Goal: Task Accomplishment & Management: Complete application form

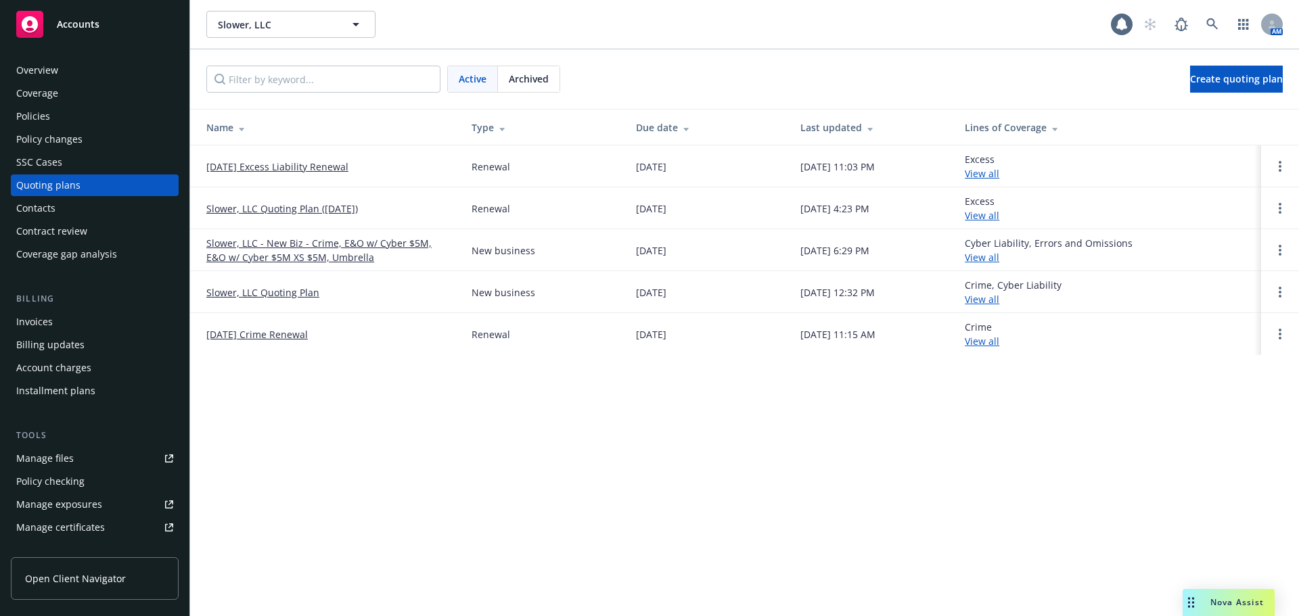
click at [259, 166] on link "[DATE] Excess Liability Renewal" at bounding box center [277, 167] width 142 height 14
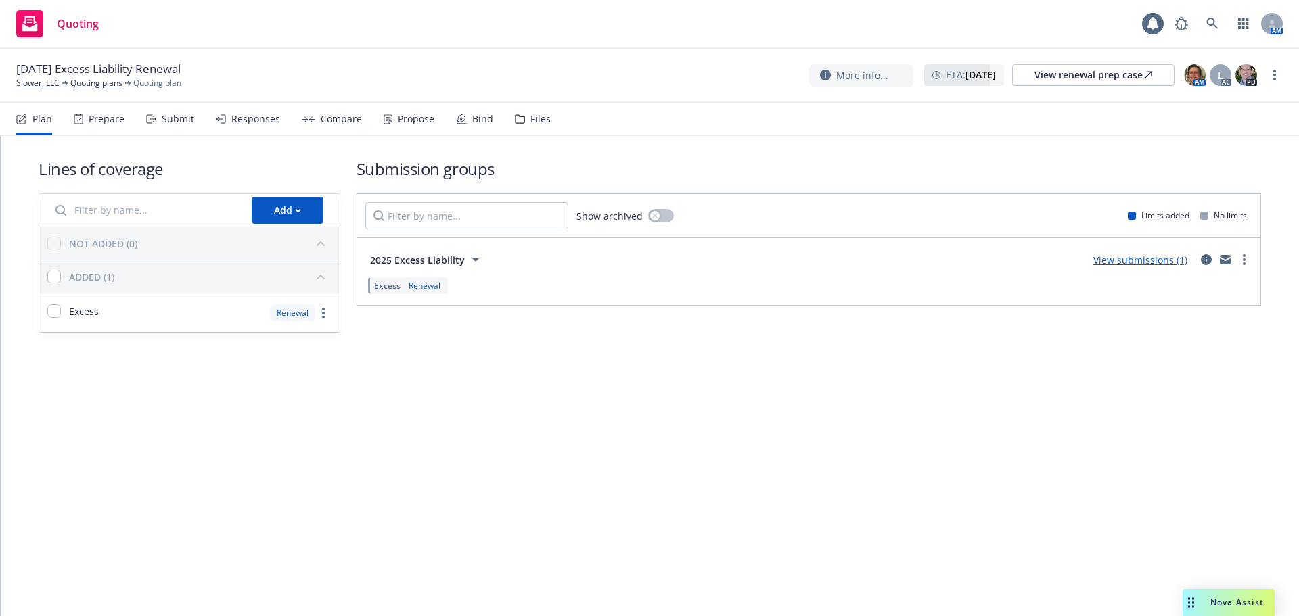
click at [474, 120] on div "Bind" at bounding box center [482, 119] width 21 height 11
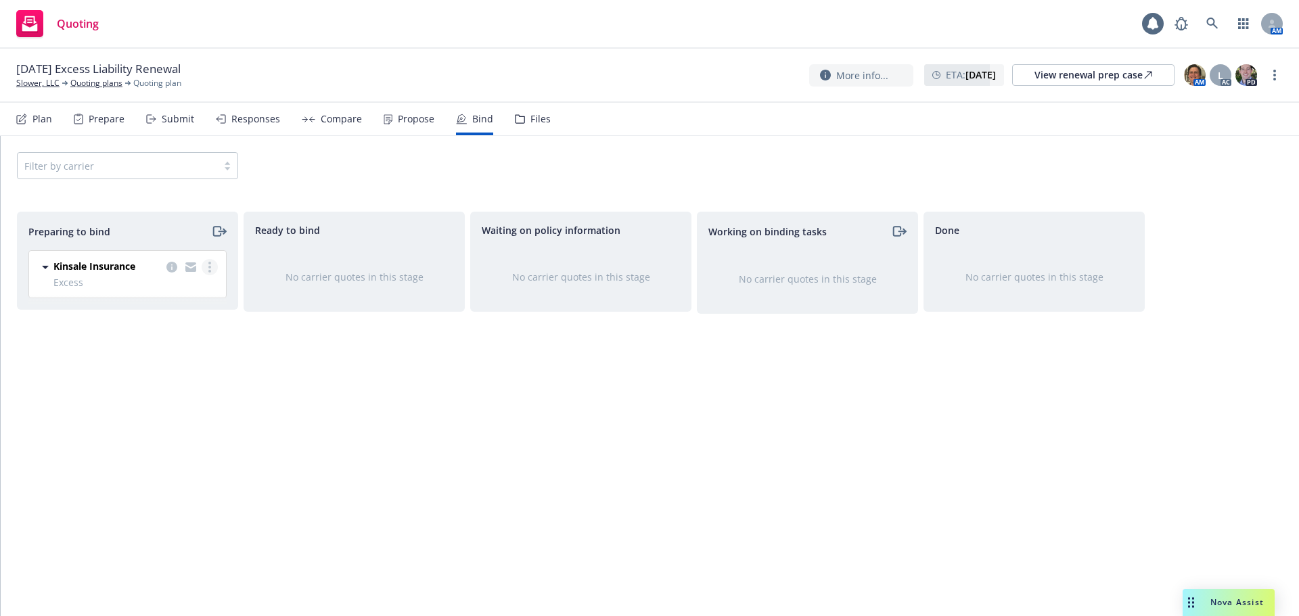
click at [207, 275] on link "more" at bounding box center [210, 267] width 16 height 16
click at [204, 299] on span "Complete preparation" at bounding box center [151, 294] width 133 height 13
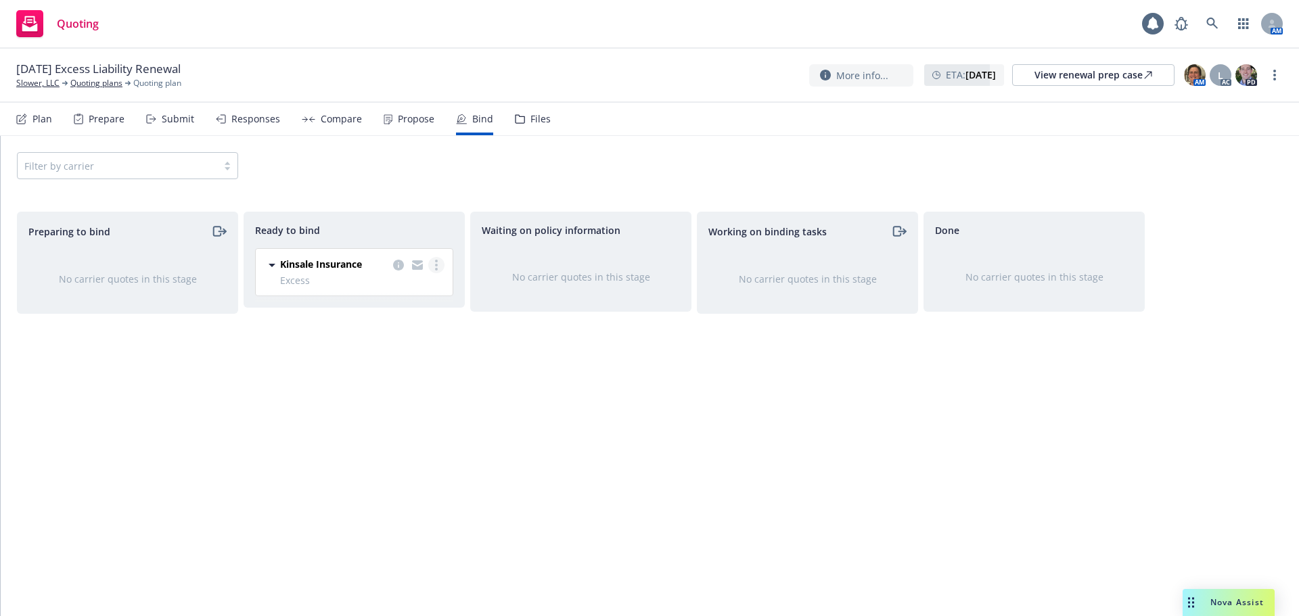
click at [438, 265] on link "more" at bounding box center [436, 265] width 16 height 16
click at [421, 292] on link "Log bind order" at bounding box center [382, 292] width 122 height 27
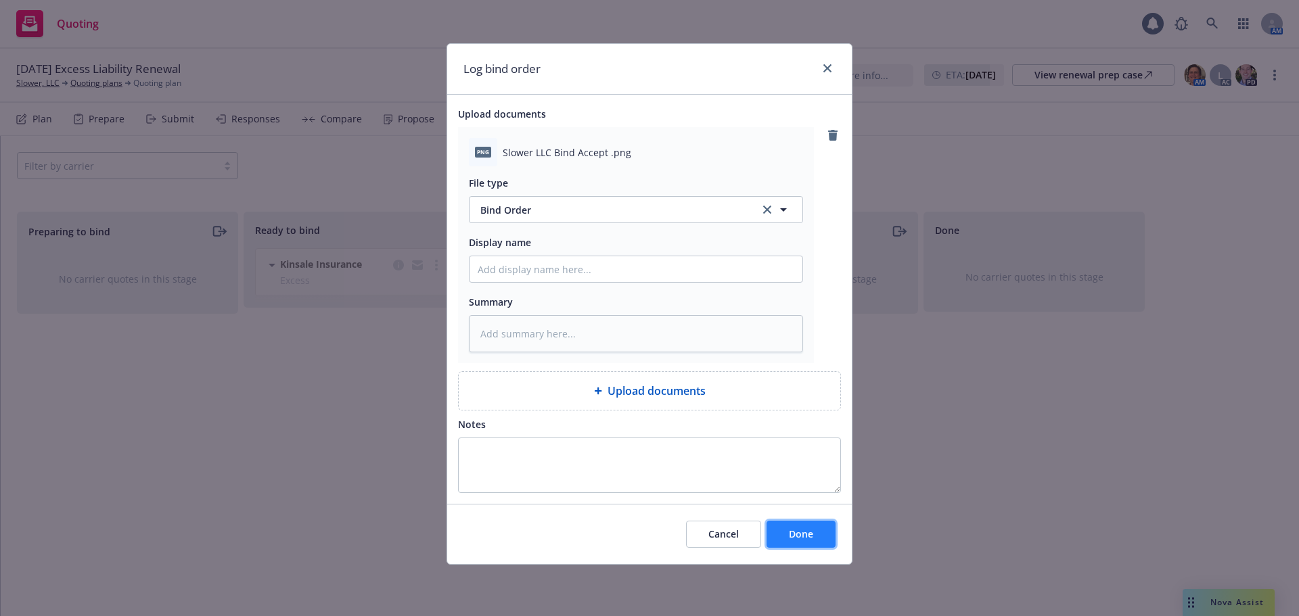
click at [787, 536] on button "Done" at bounding box center [801, 534] width 69 height 27
type textarea "x"
